Goal: Download file/media

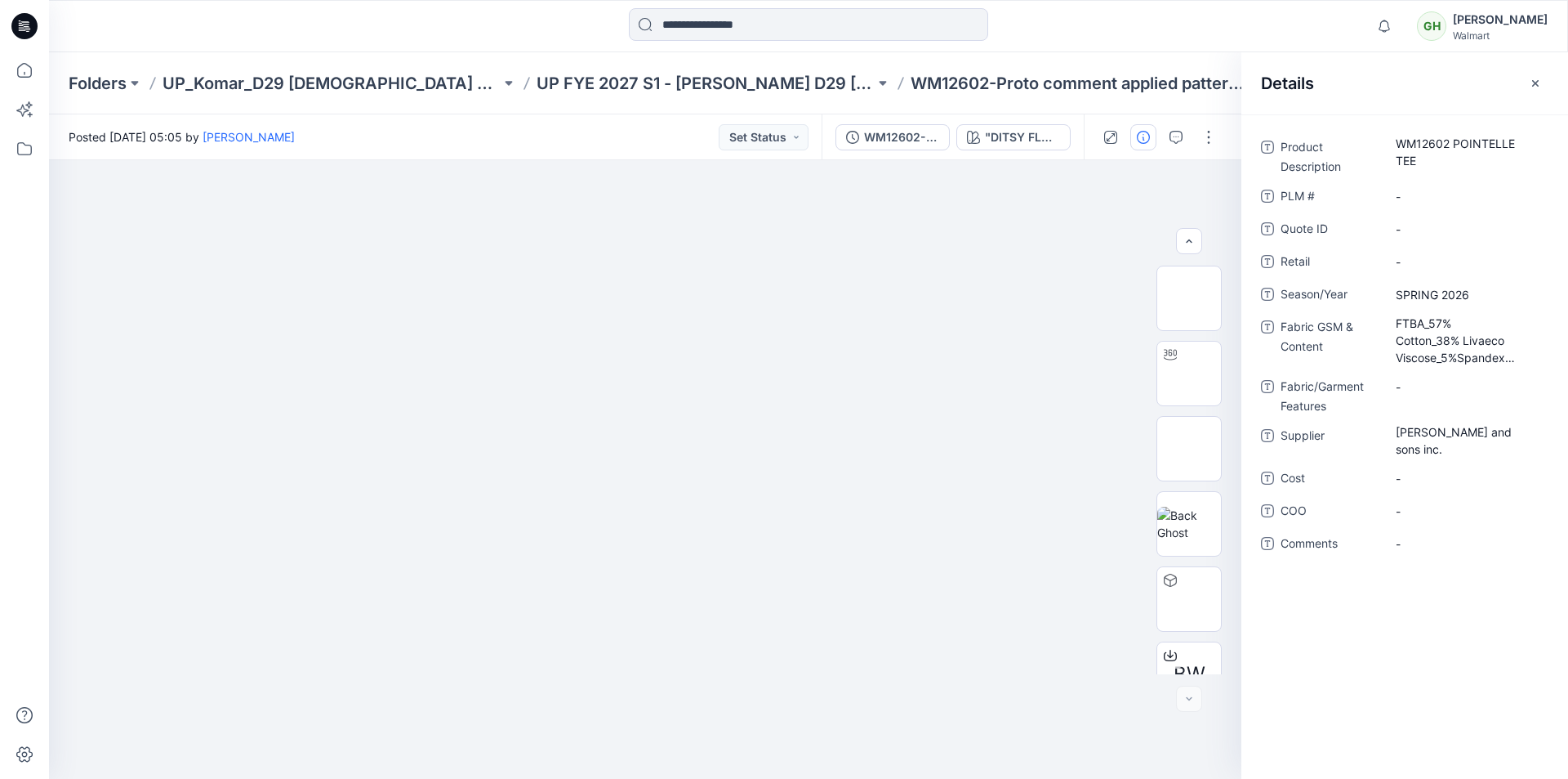
scroll to position [108, 0]
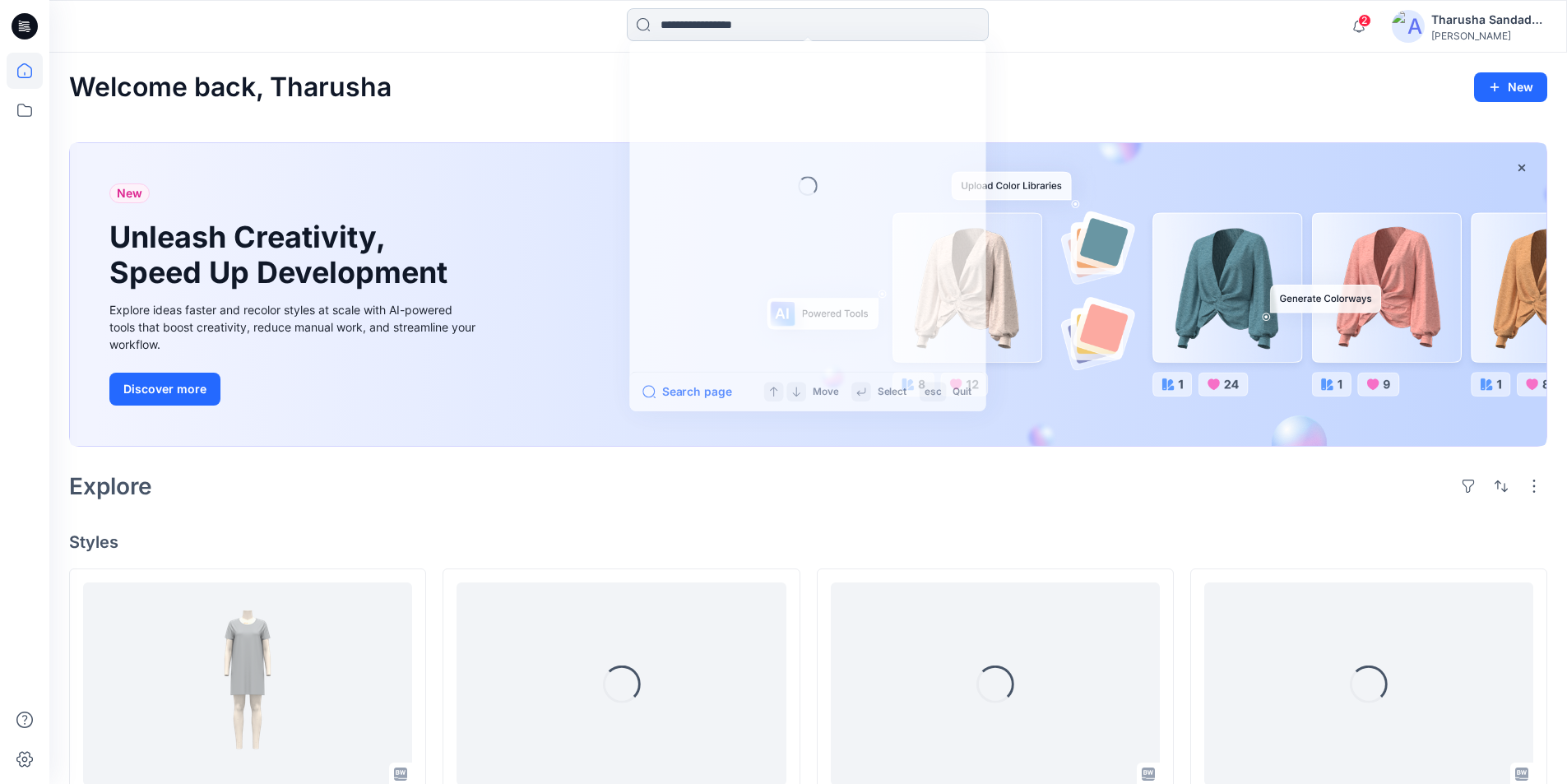
click at [691, 29] on input at bounding box center [808, 24] width 362 height 33
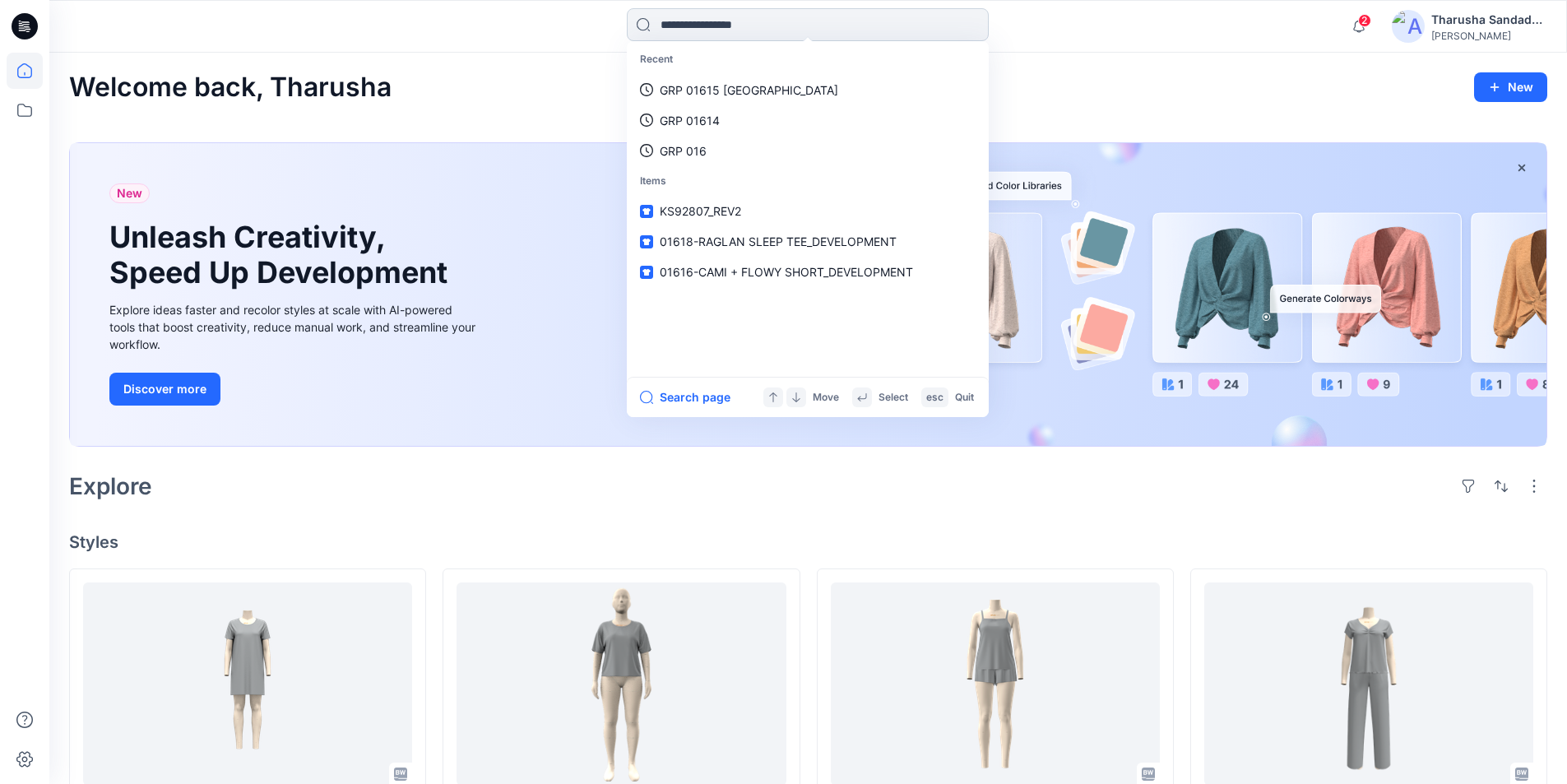
click at [711, 32] on input at bounding box center [808, 24] width 362 height 33
type input "*******"
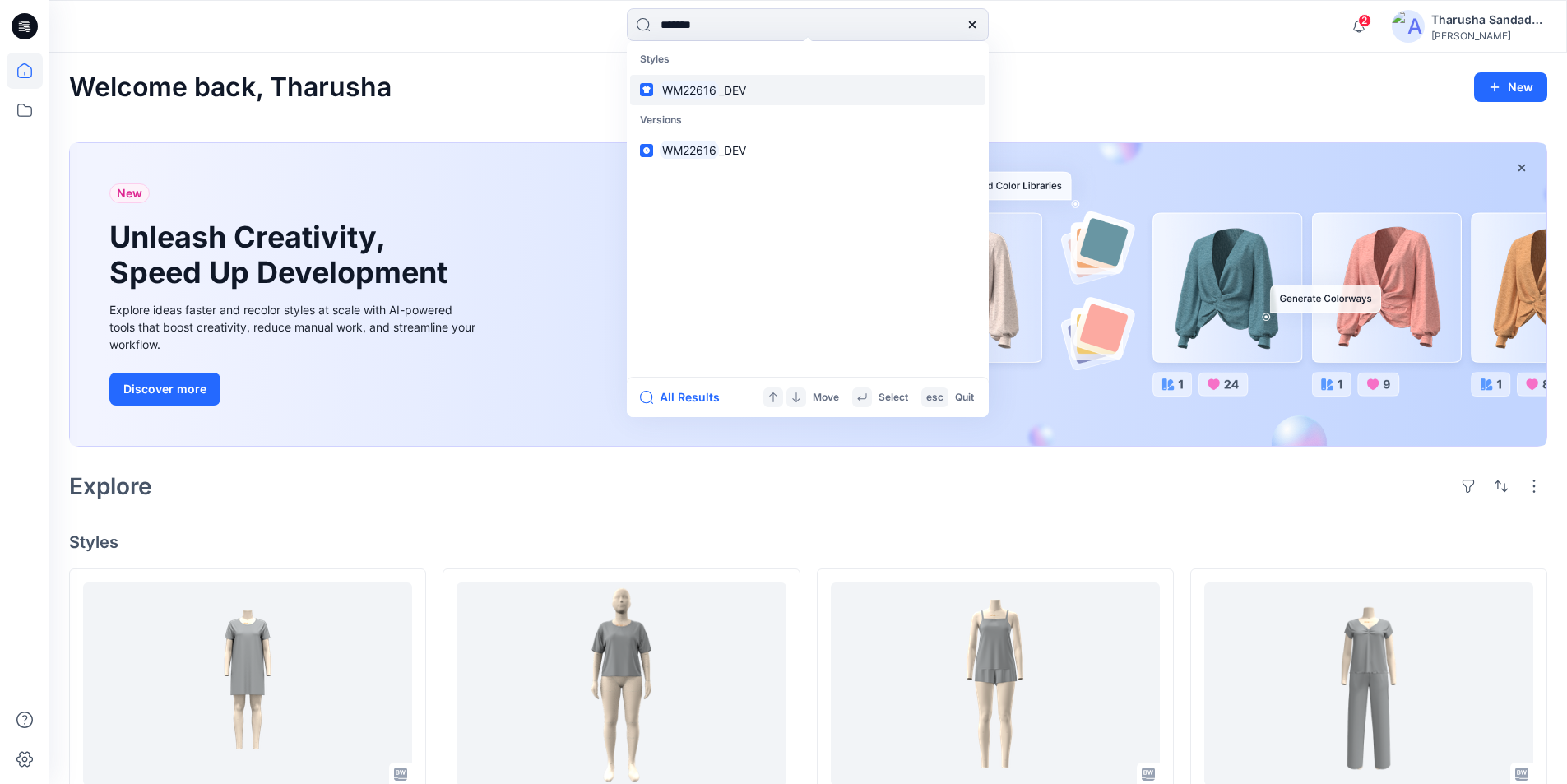
click at [738, 92] on span "_DEV" at bounding box center [732, 90] width 27 height 14
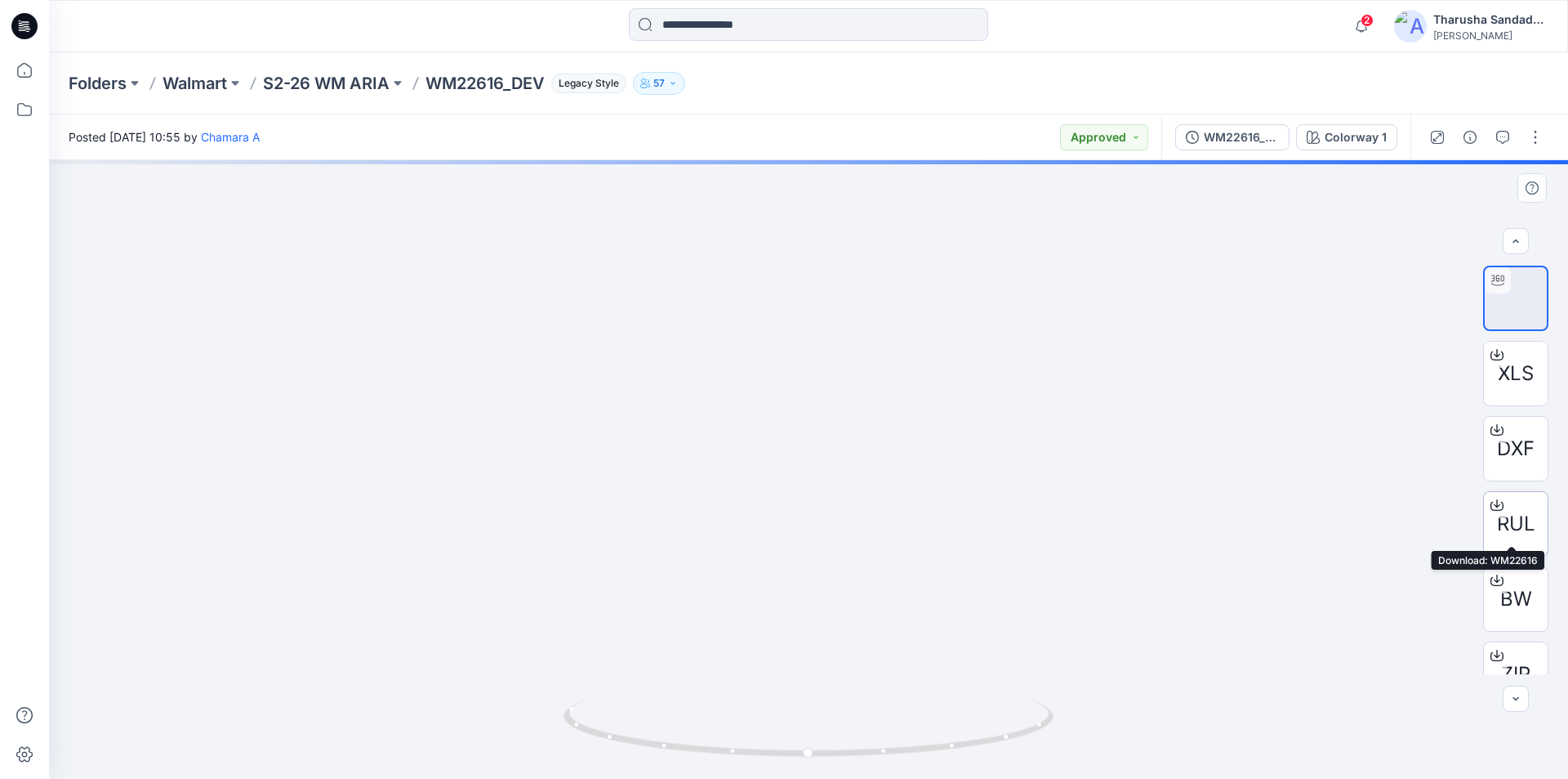
scroll to position [32, 0]
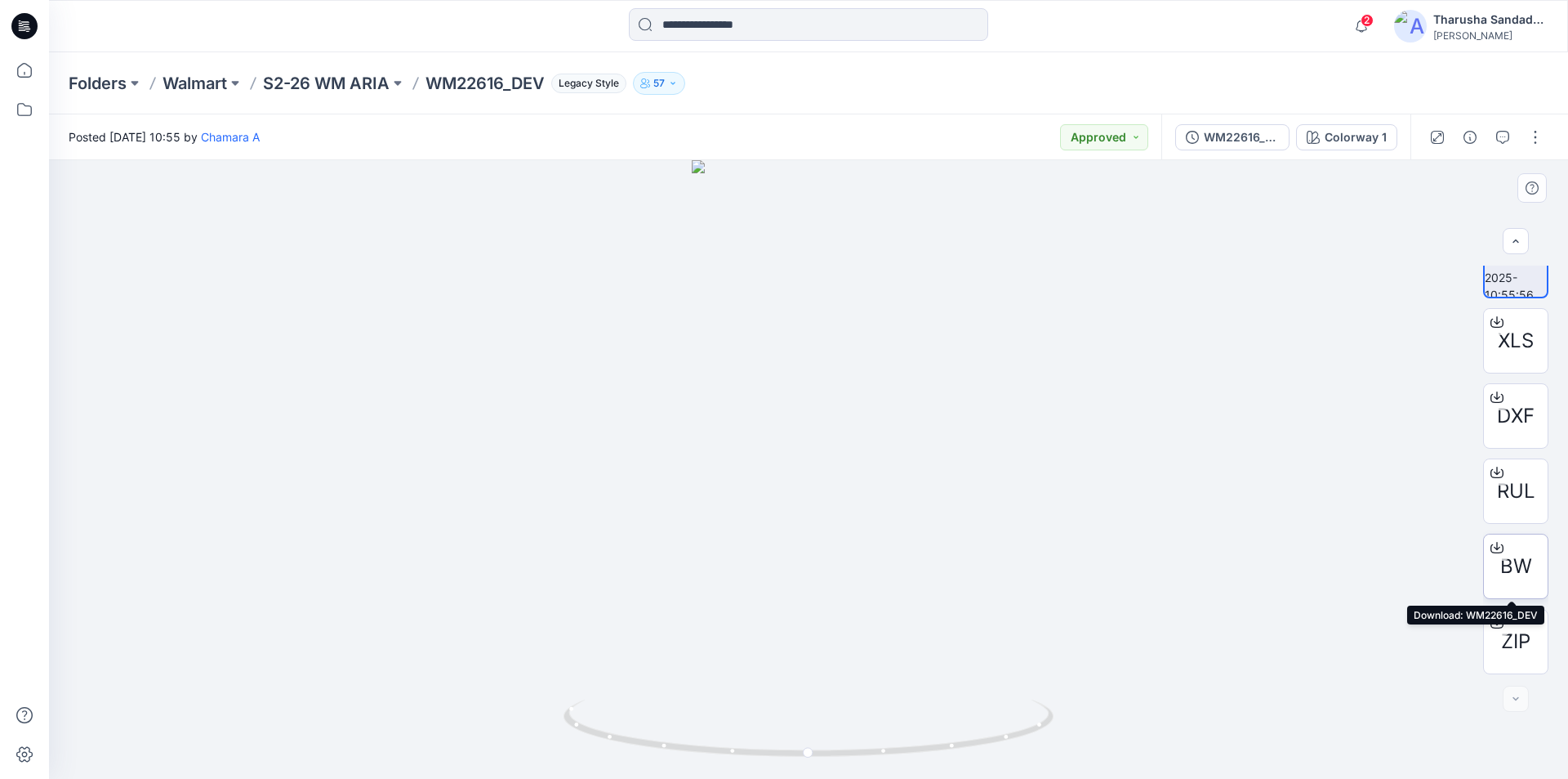
click at [1508, 567] on span "BW" at bounding box center [1516, 565] width 32 height 29
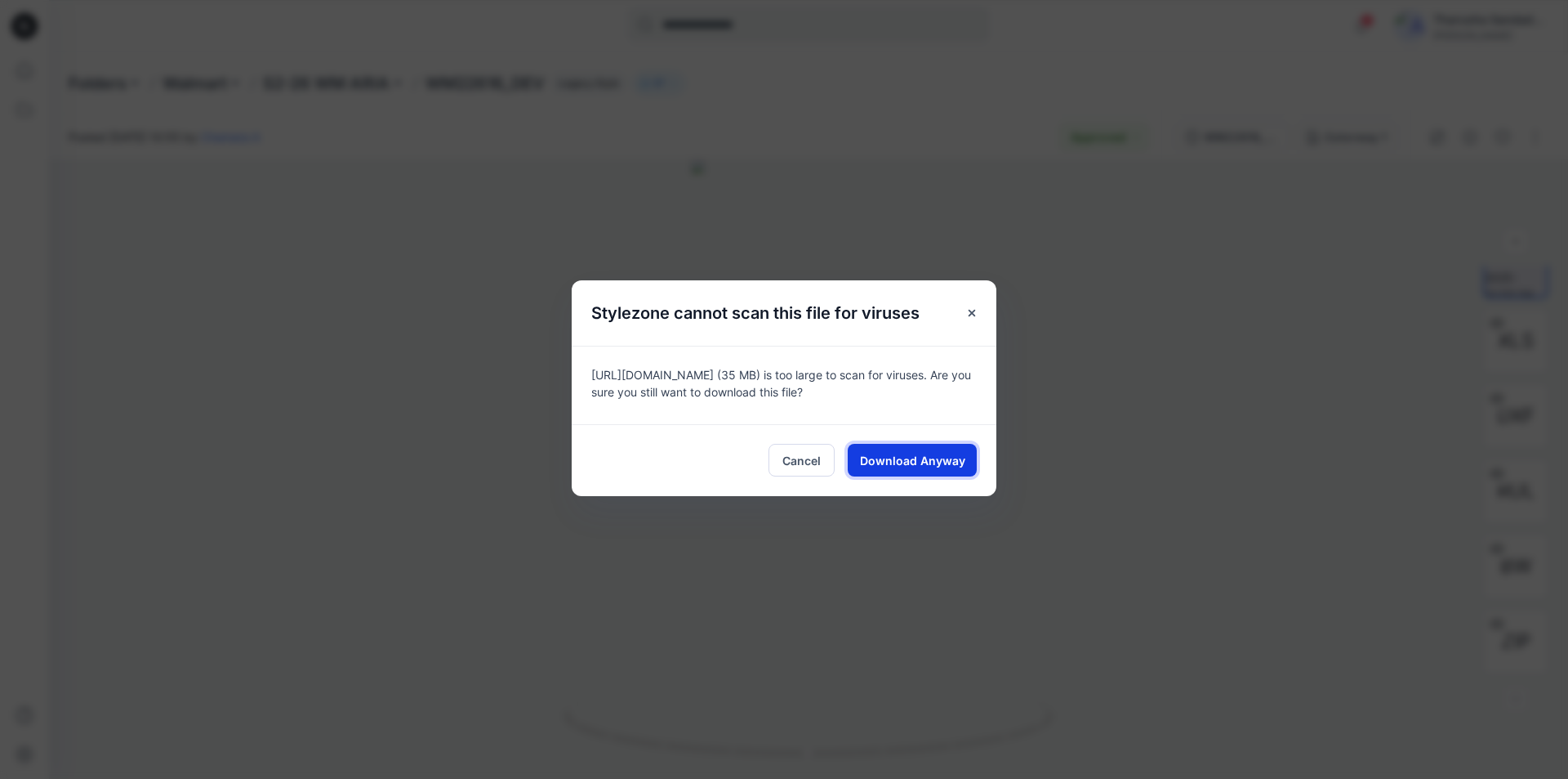
click at [943, 461] on span "Download Anyway" at bounding box center [912, 461] width 106 height 17
